Goal: Browse casually: Explore the website without a specific task or goal

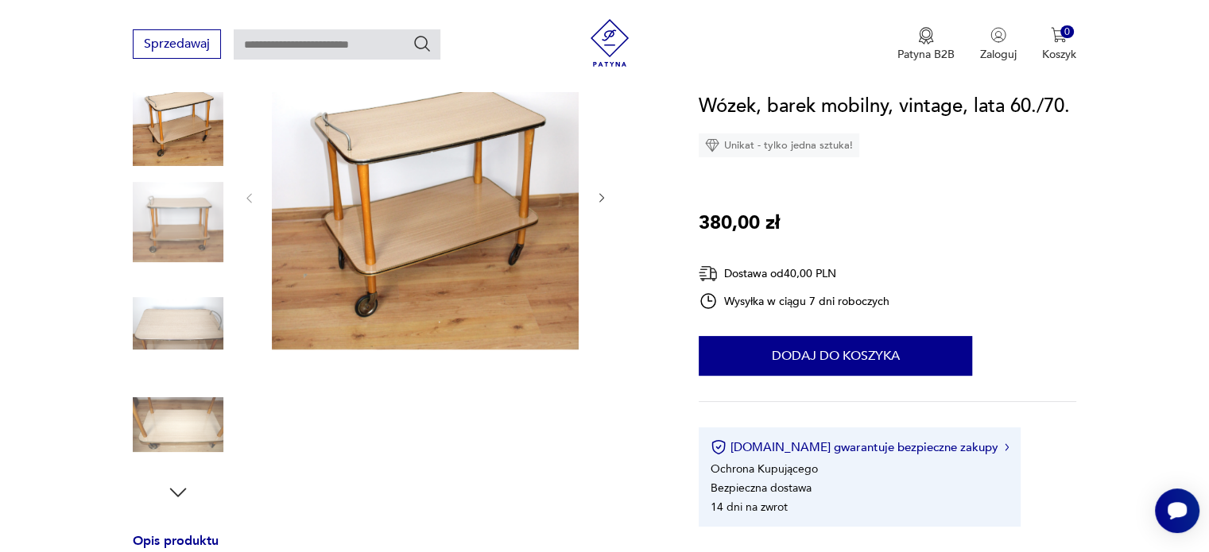
click at [593, 196] on div at bounding box center [425, 198] width 366 height 309
click at [601, 199] on icon "button" at bounding box center [602, 199] width 14 height 14
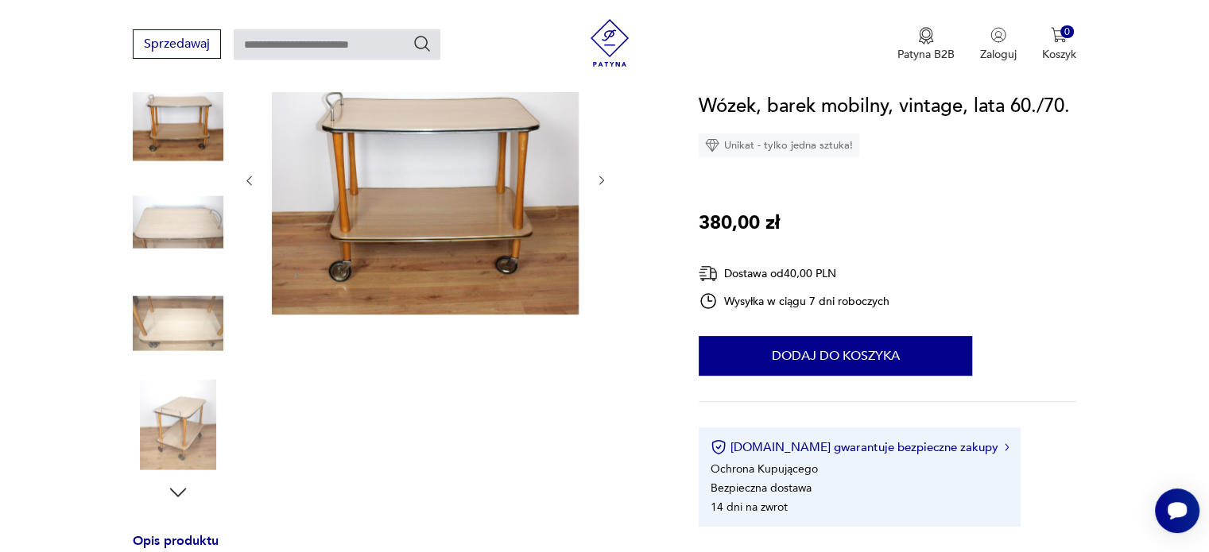
click at [601, 180] on icon "button" at bounding box center [602, 181] width 14 height 14
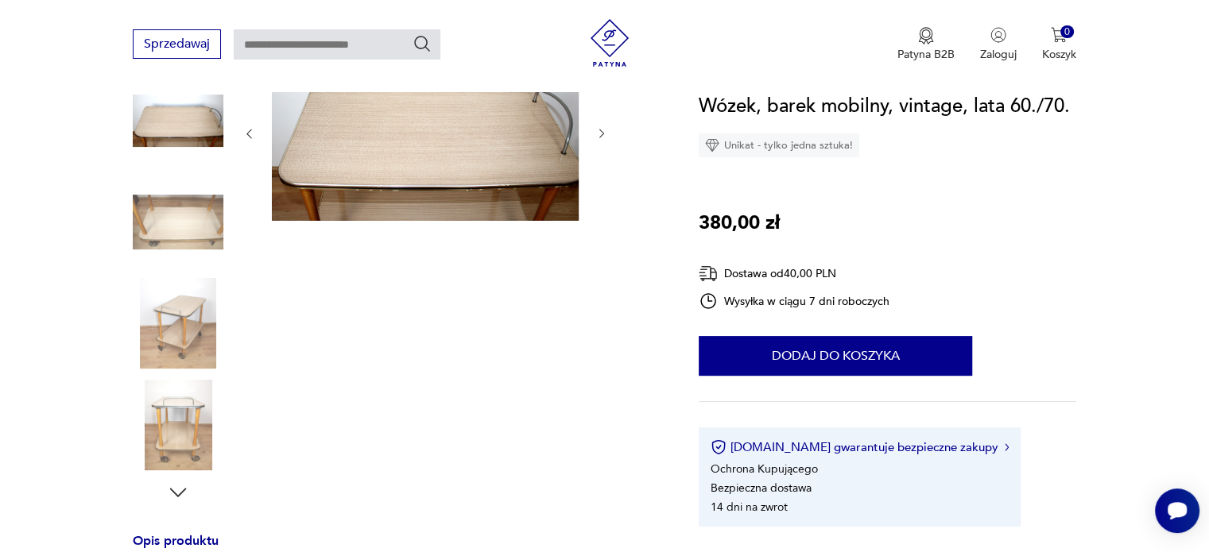
click at [597, 129] on icon "button" at bounding box center [602, 134] width 14 height 14
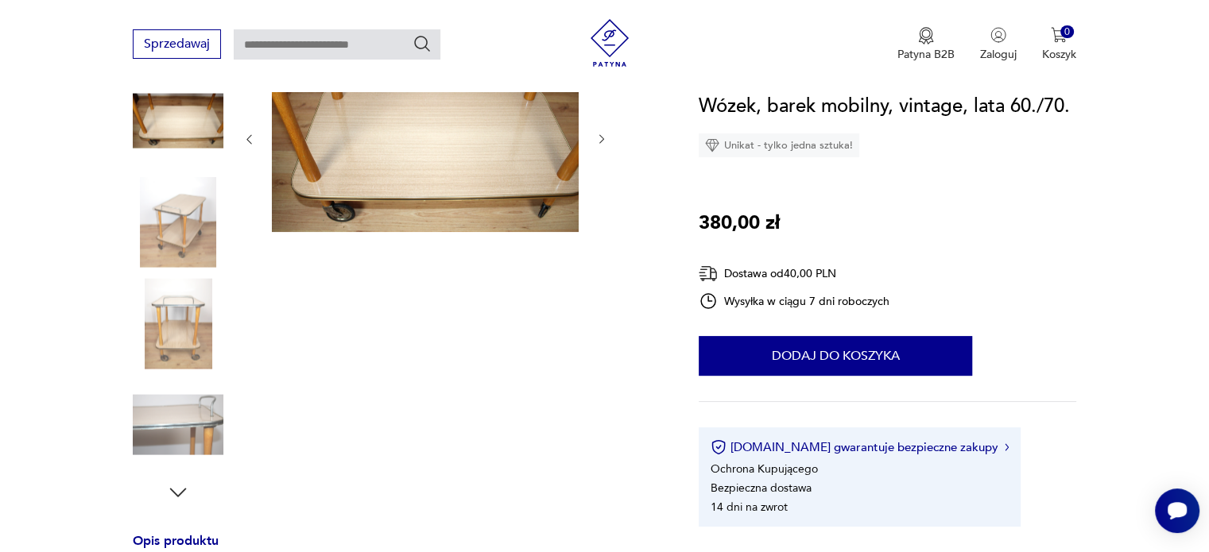
click at [598, 139] on icon "button" at bounding box center [602, 140] width 14 height 14
